Goal: Find specific page/section: Find specific page/section

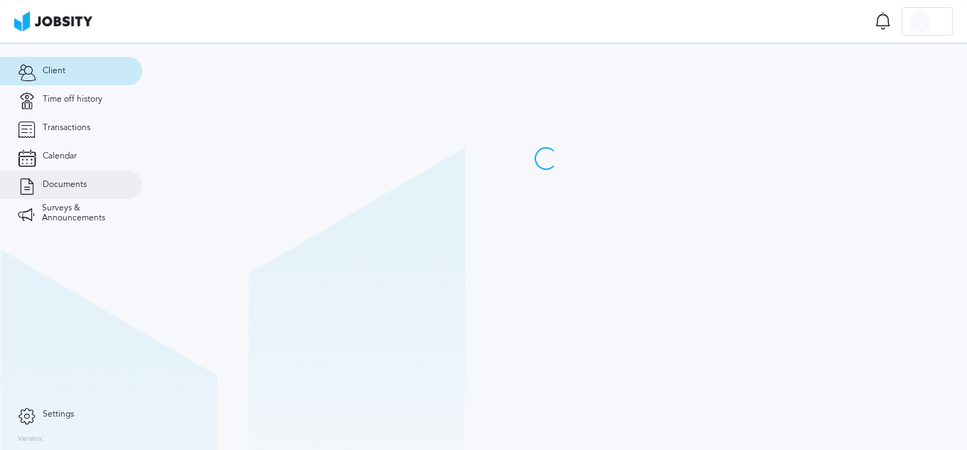
click at [50, 178] on link "Documents" at bounding box center [71, 185] width 142 height 28
click at [77, 178] on link "Documents" at bounding box center [71, 185] width 142 height 28
